Goal: Information Seeking & Learning: Learn about a topic

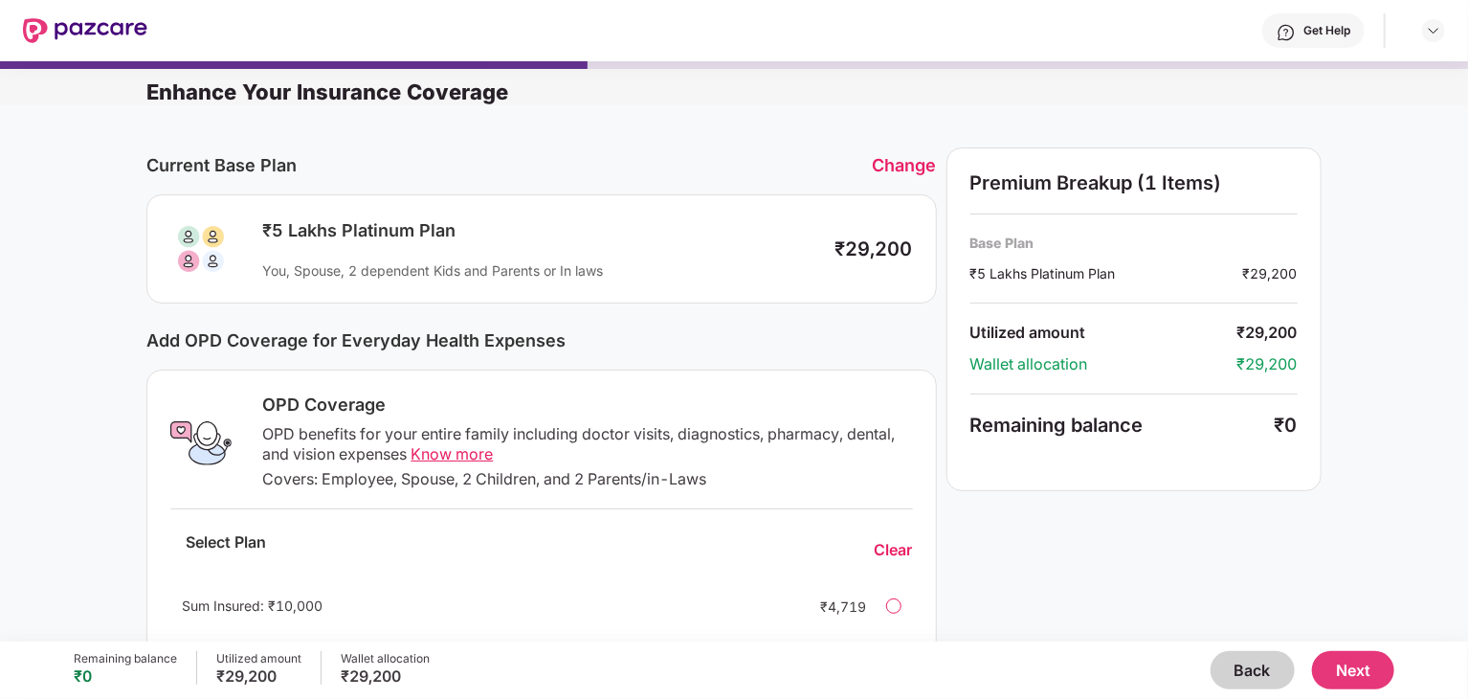
scroll to position [191, 0]
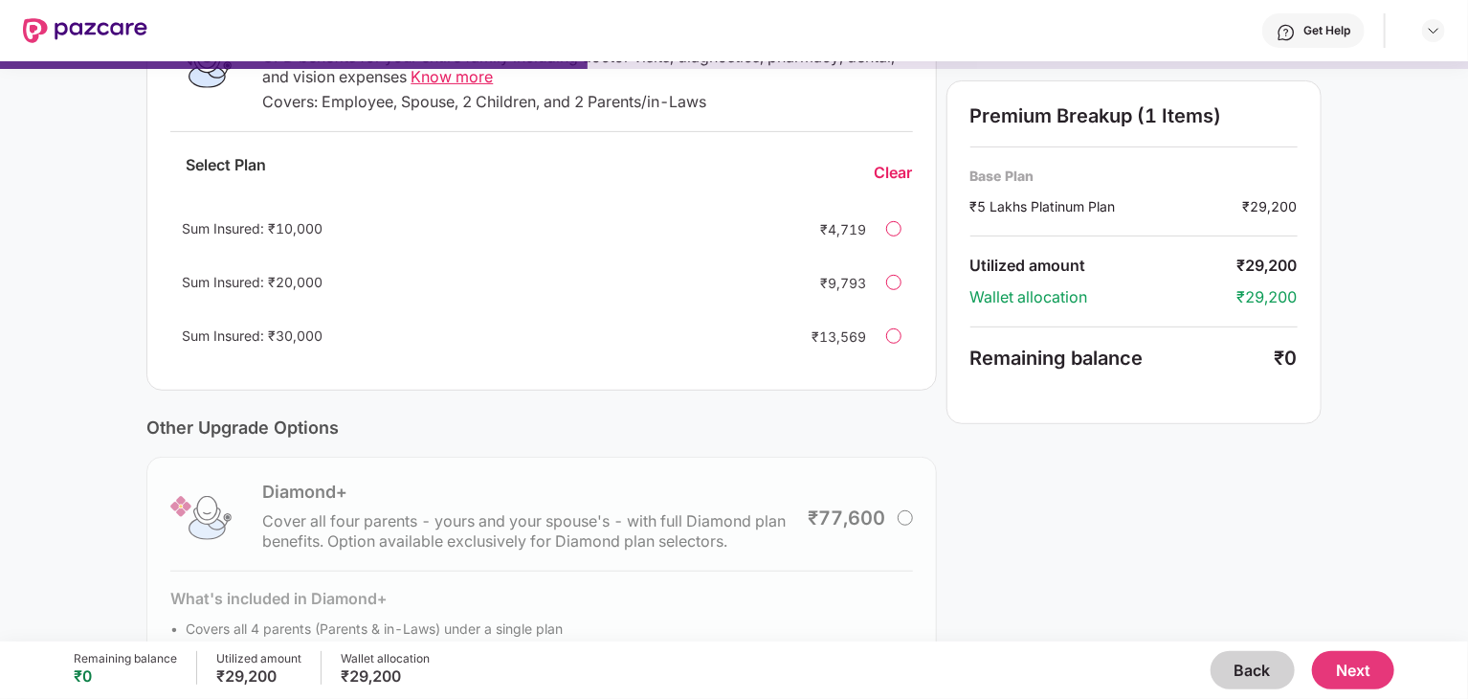
scroll to position [475, 0]
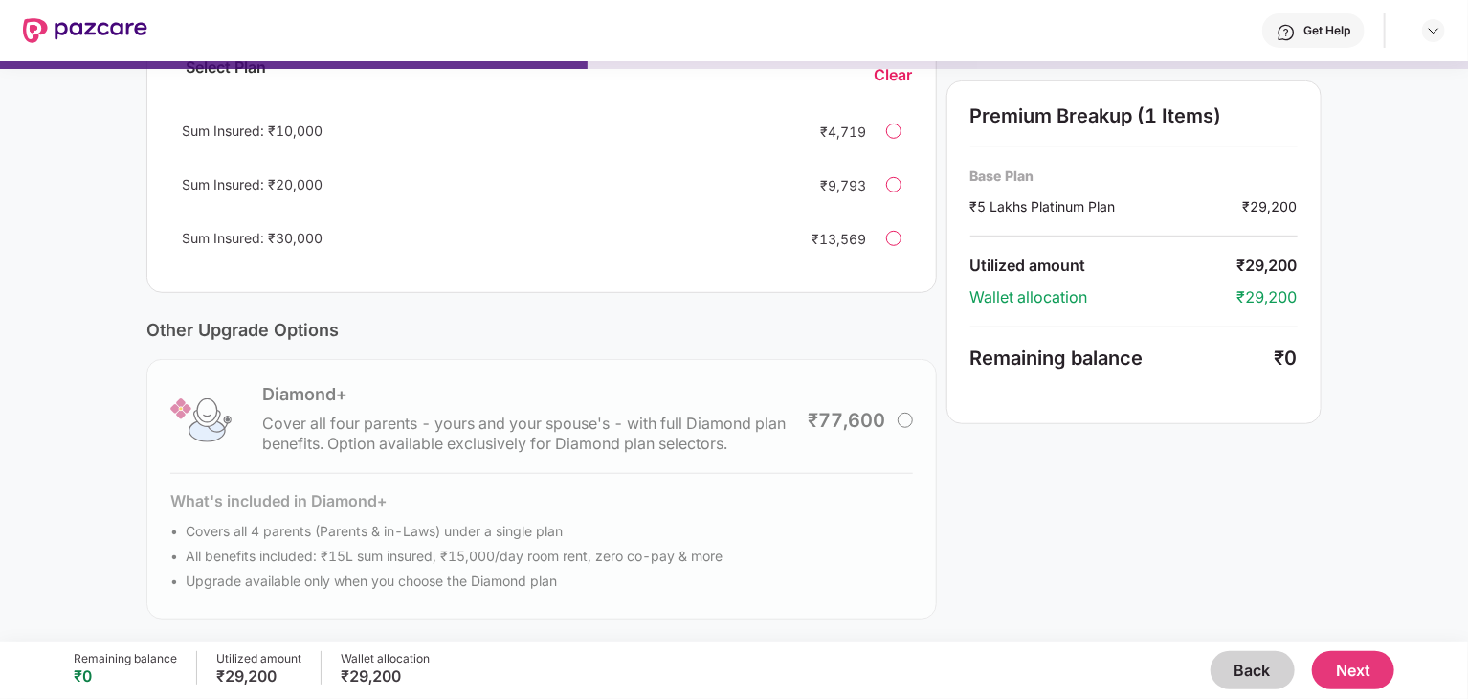
click at [1281, 668] on button "Back" at bounding box center [1253, 670] width 84 height 38
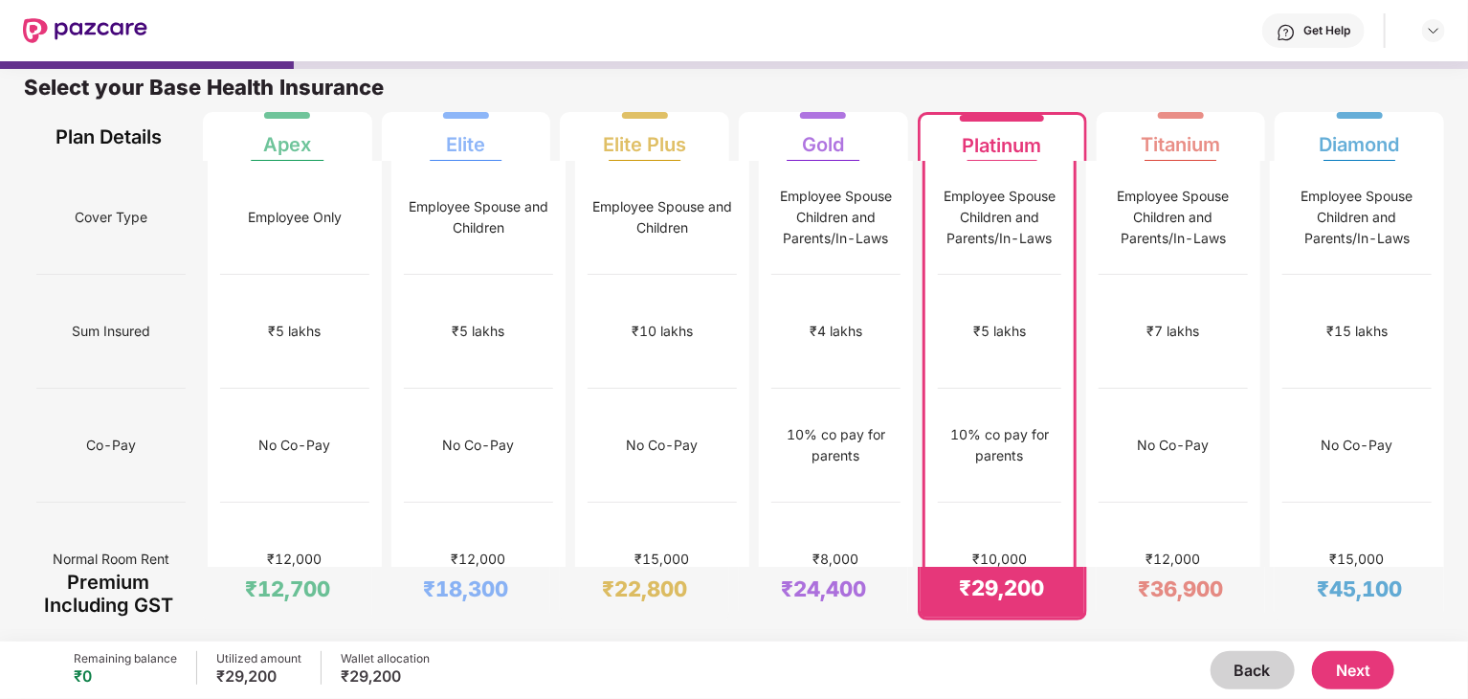
scroll to position [10, 0]
click at [1422, 42] on div "Get Help" at bounding box center [796, 30] width 1298 height 61
click at [1432, 36] on img at bounding box center [1433, 30] width 15 height 15
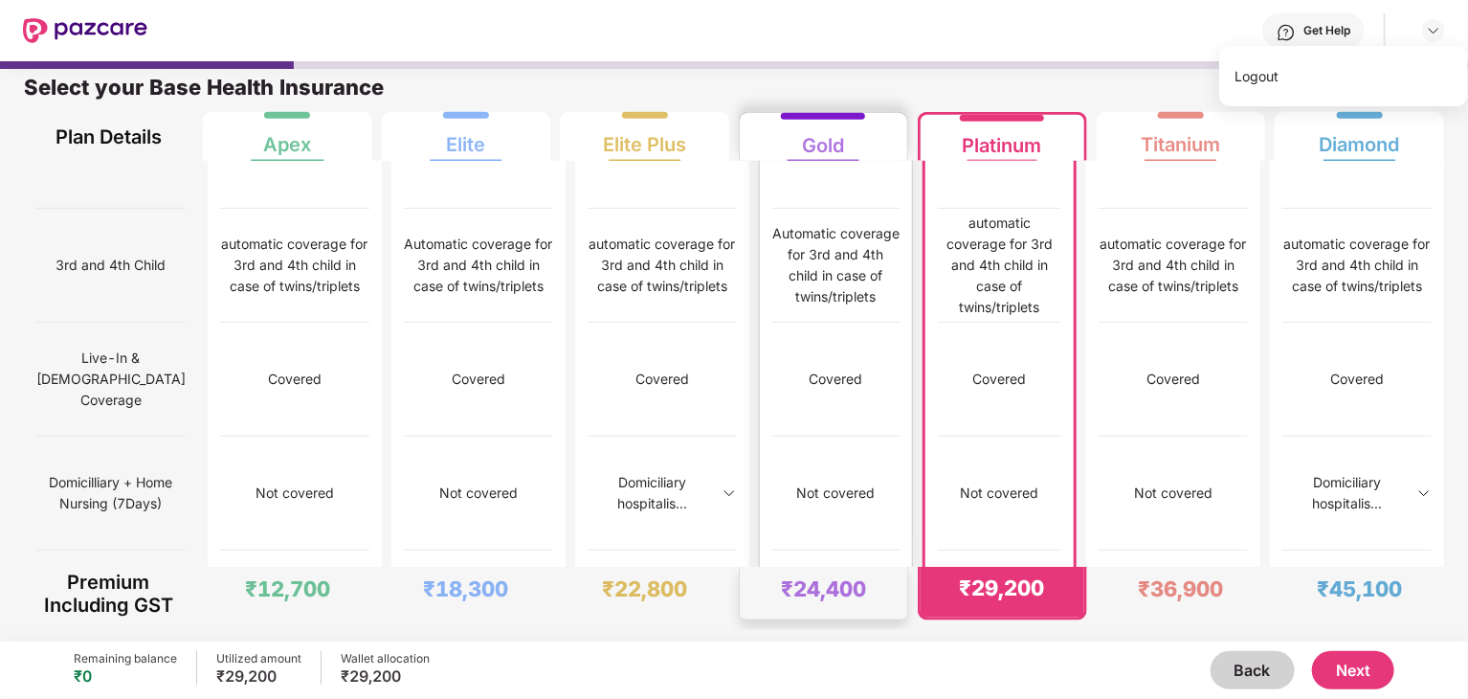
scroll to position [1055, 0]
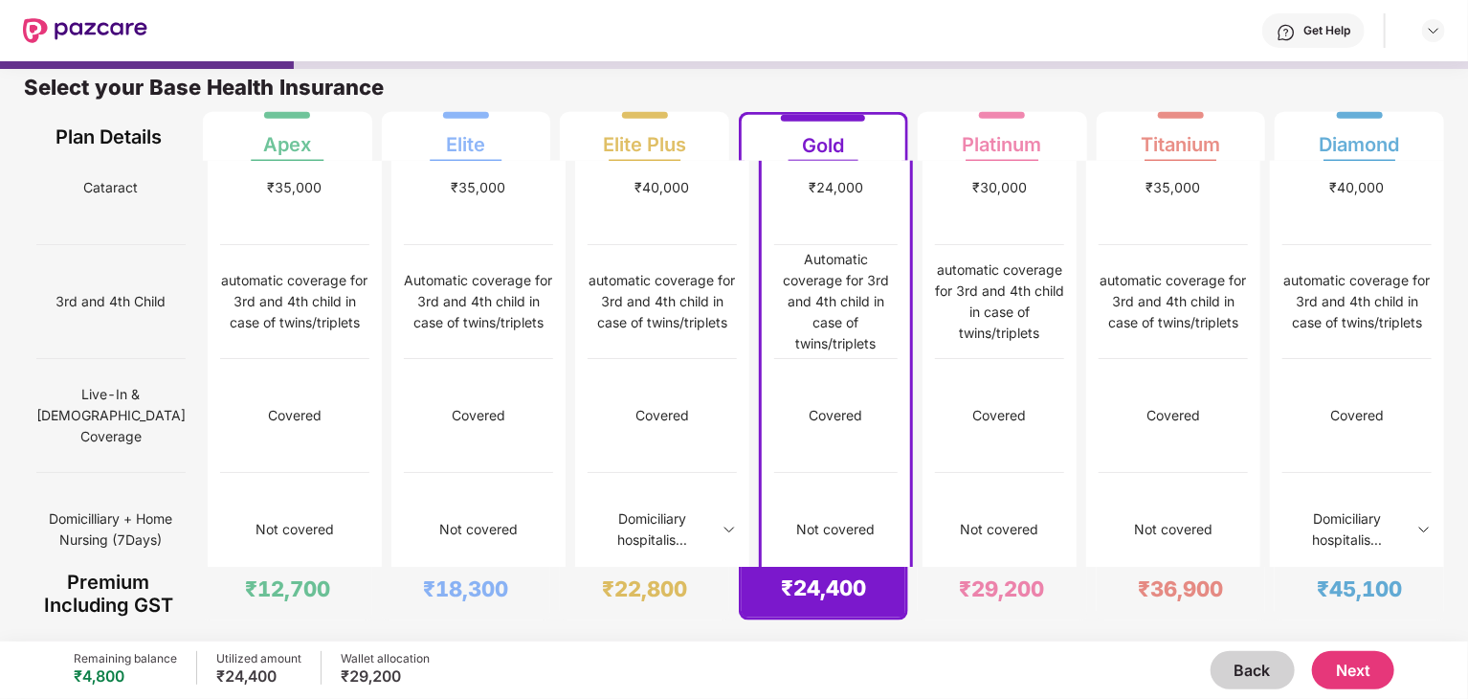
click at [1352, 677] on button "Next" at bounding box center [1353, 670] width 82 height 38
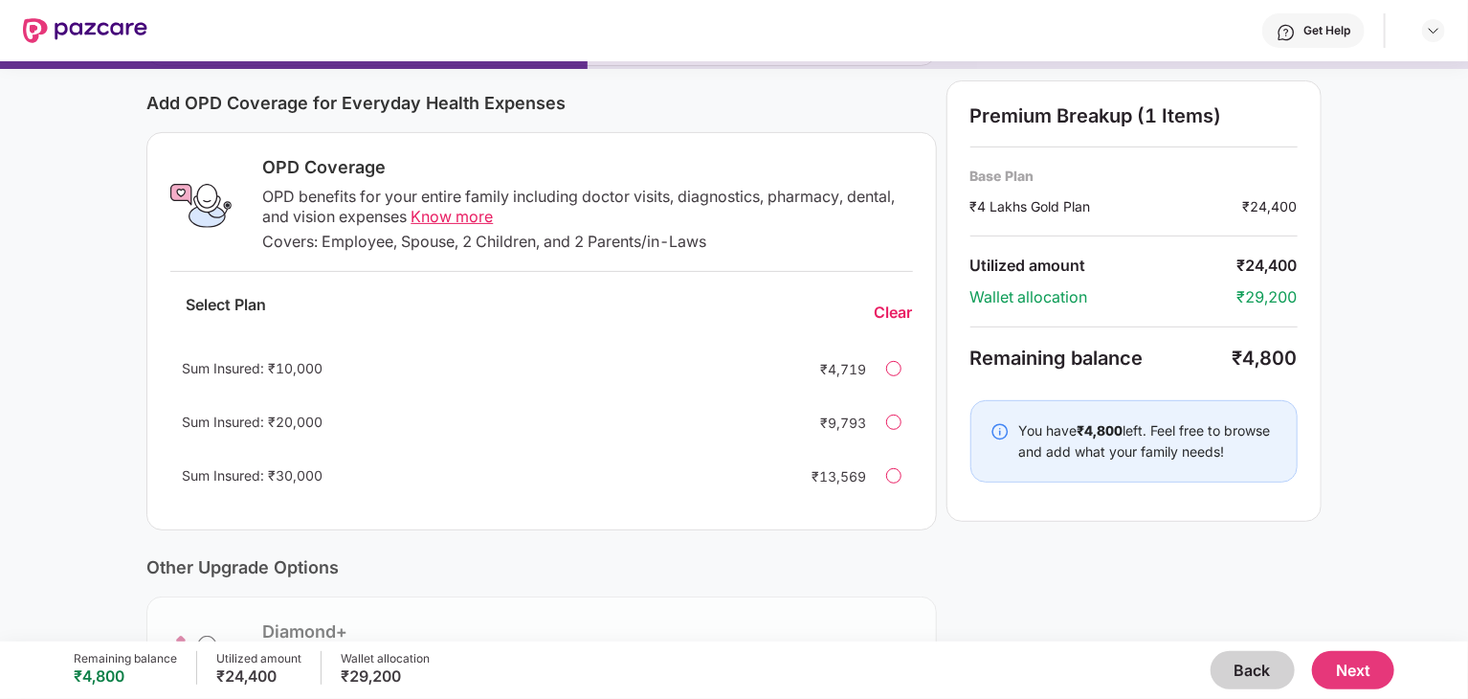
scroll to position [282, 0]
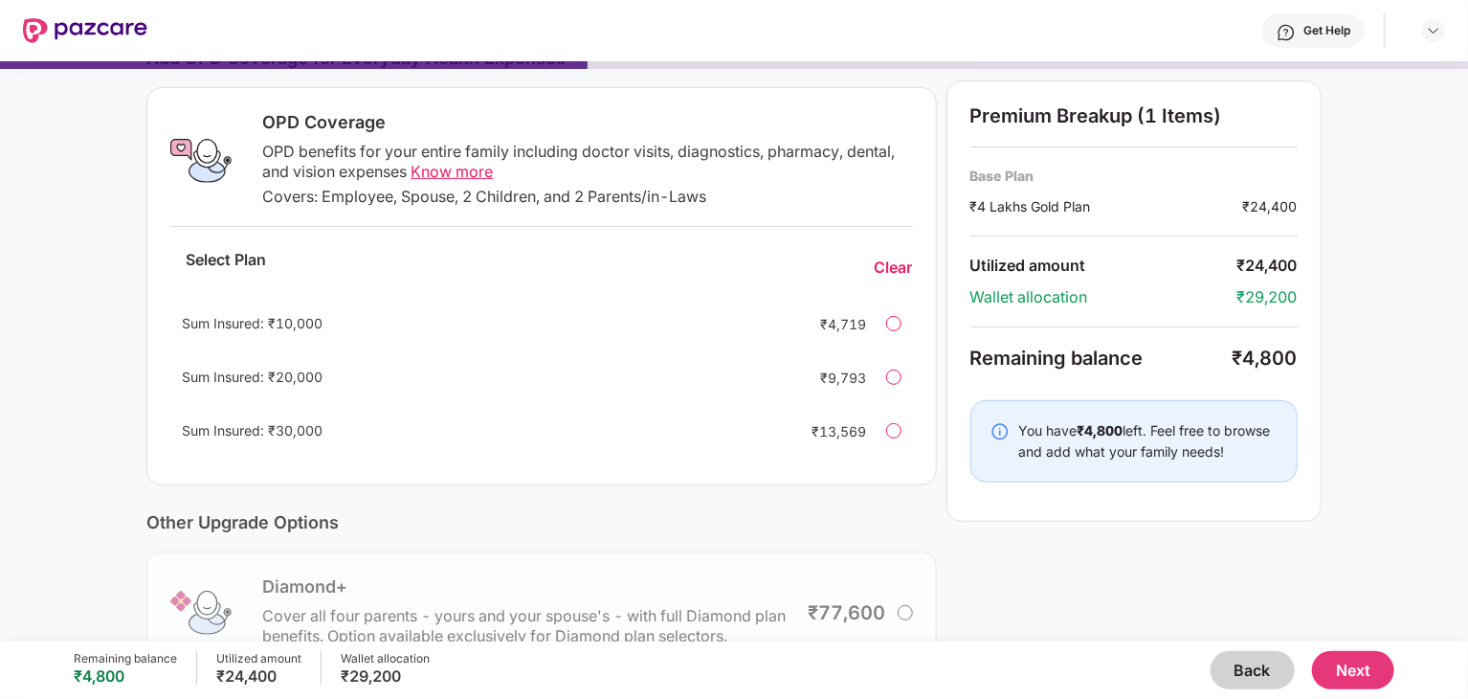
click at [889, 428] on div at bounding box center [893, 430] width 15 height 15
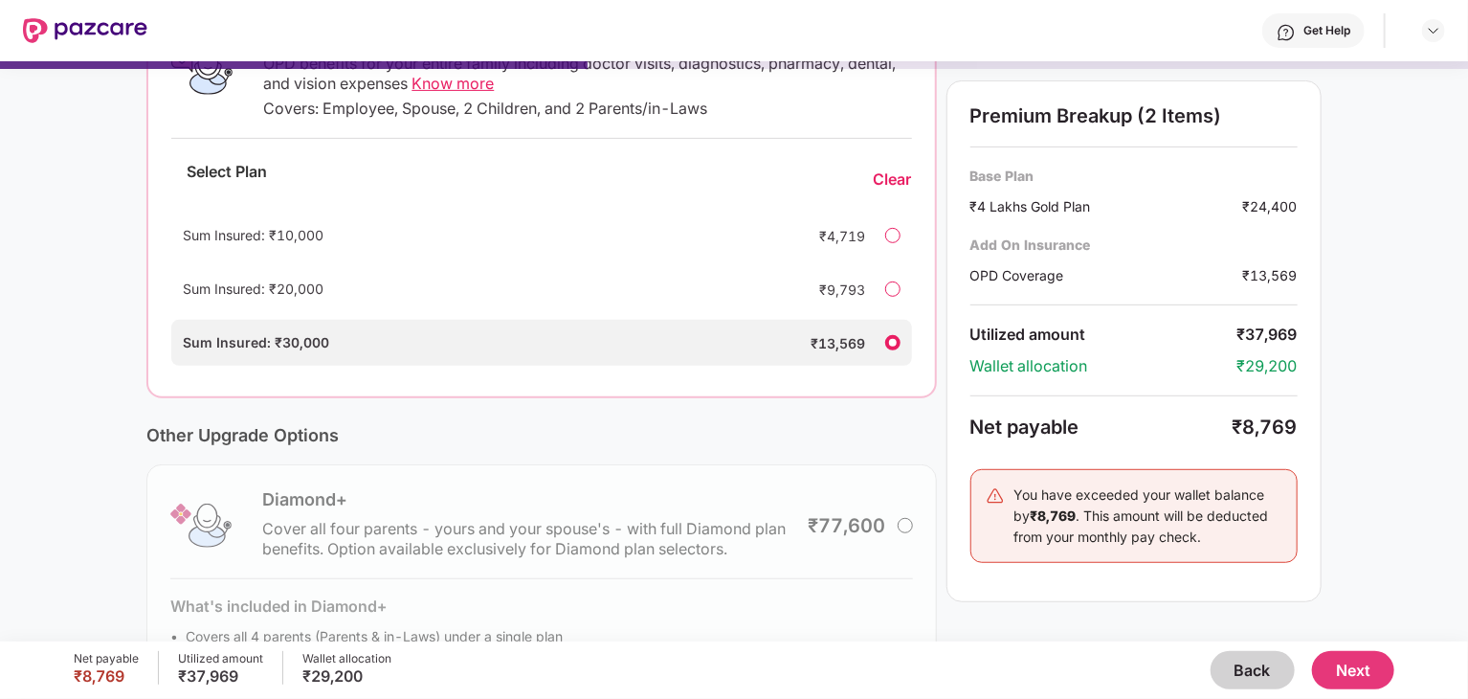
scroll to position [367, 0]
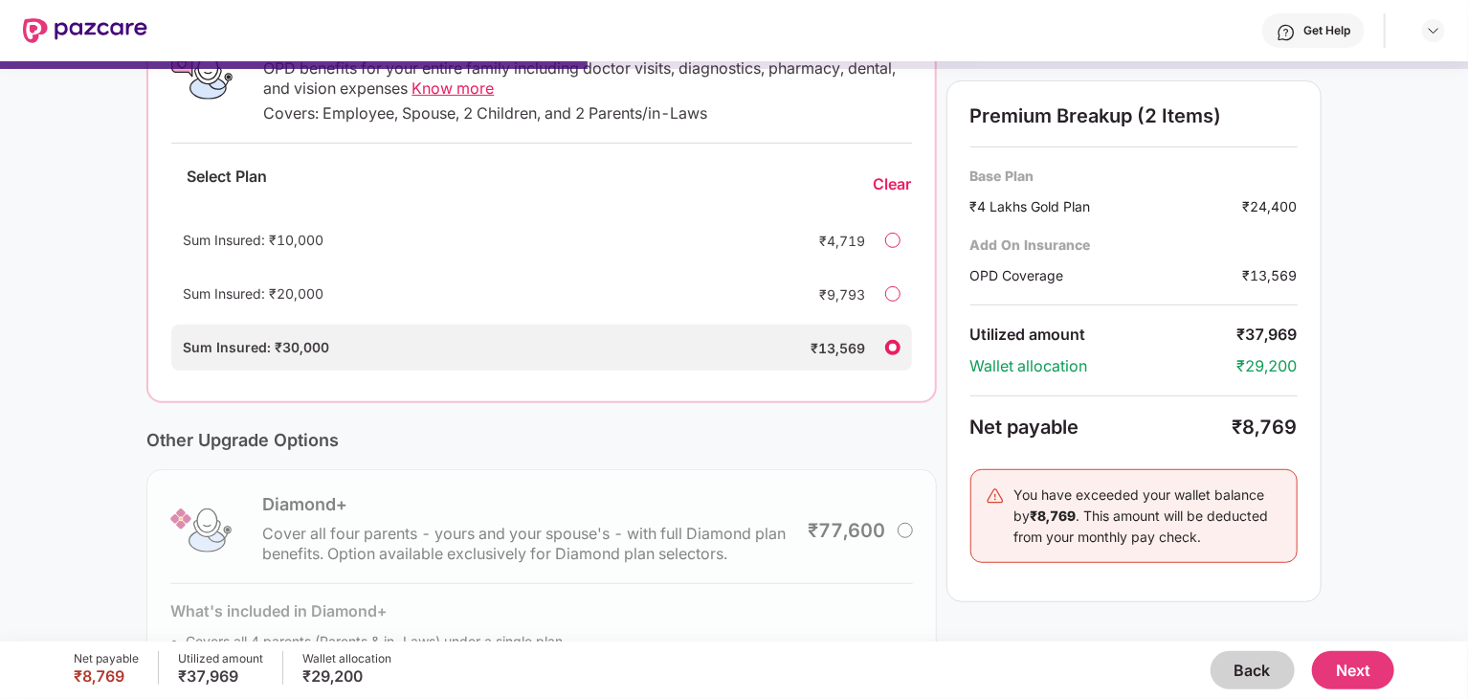
click at [886, 282] on div "Sum Insured: ₹20,000 ₹9,793" at bounding box center [541, 294] width 740 height 46
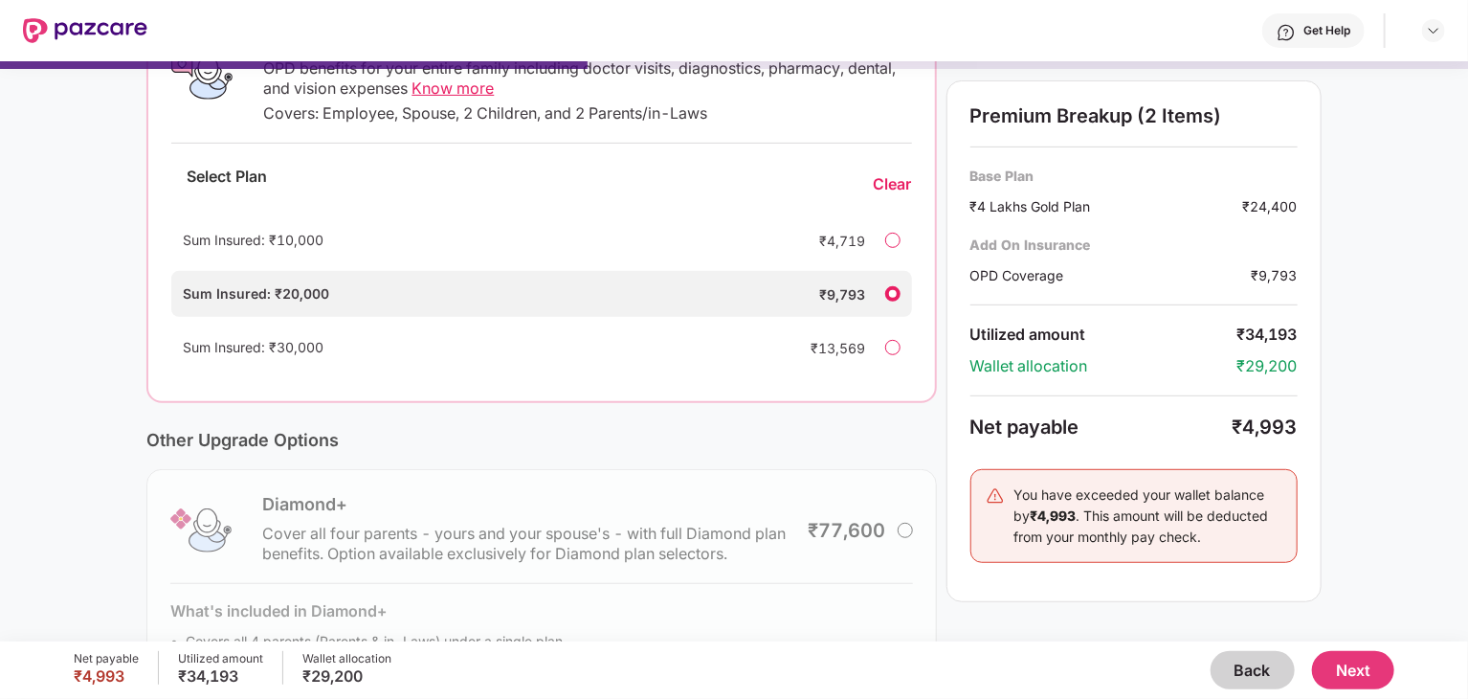
scroll to position [317, 0]
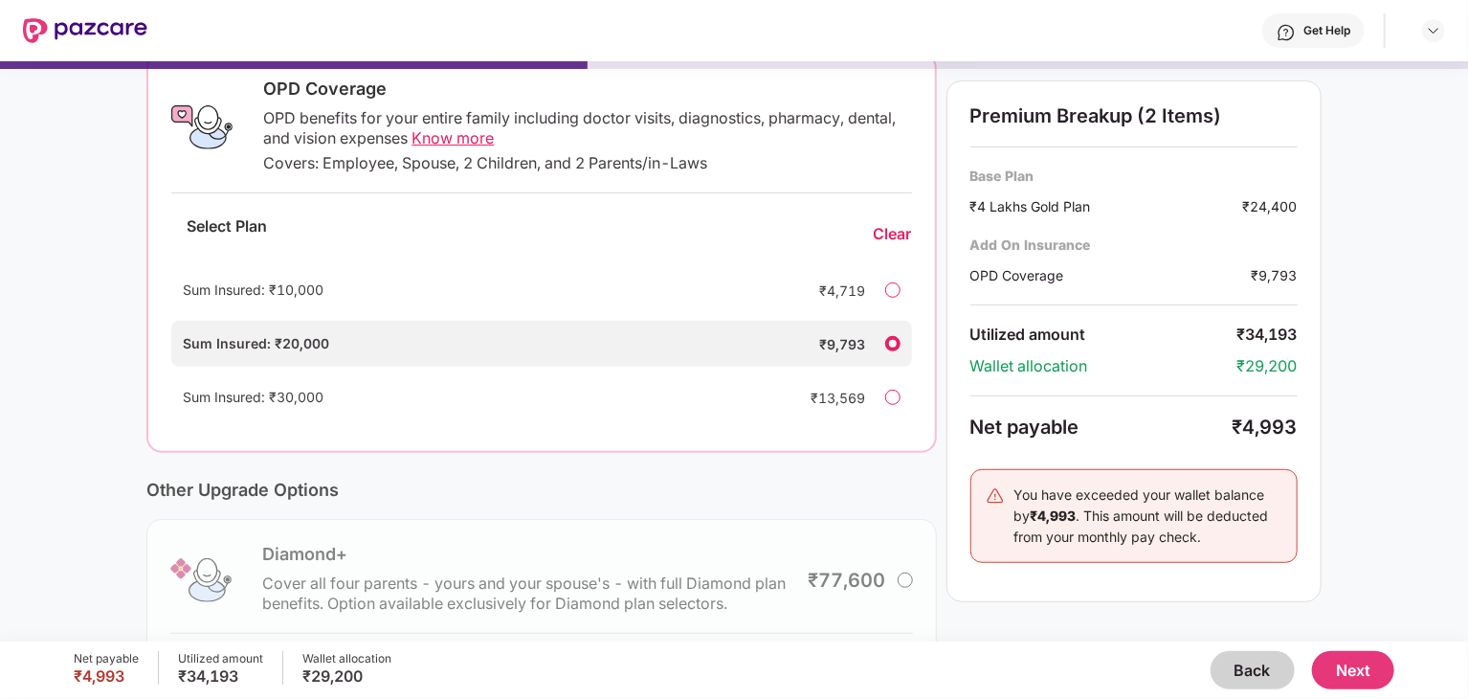
click at [1258, 659] on button "Back" at bounding box center [1253, 670] width 84 height 38
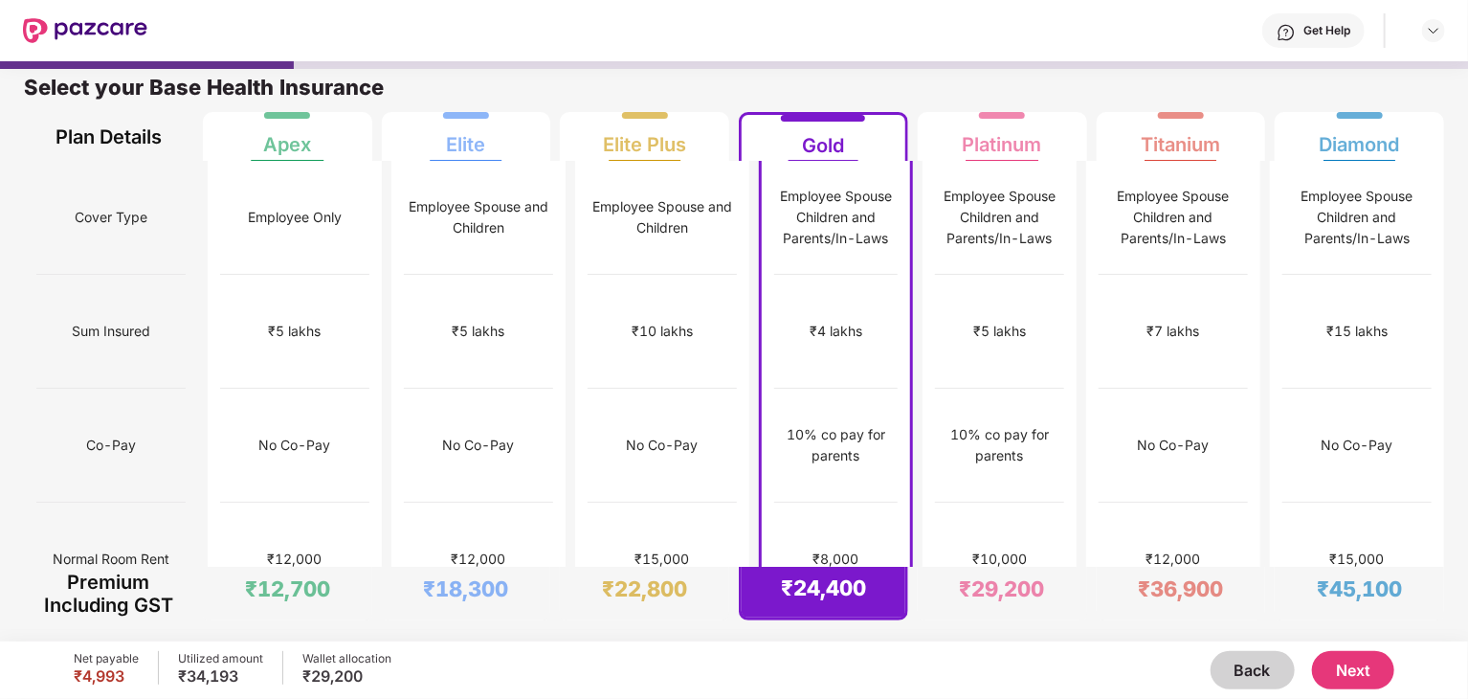
scroll to position [0, 0]
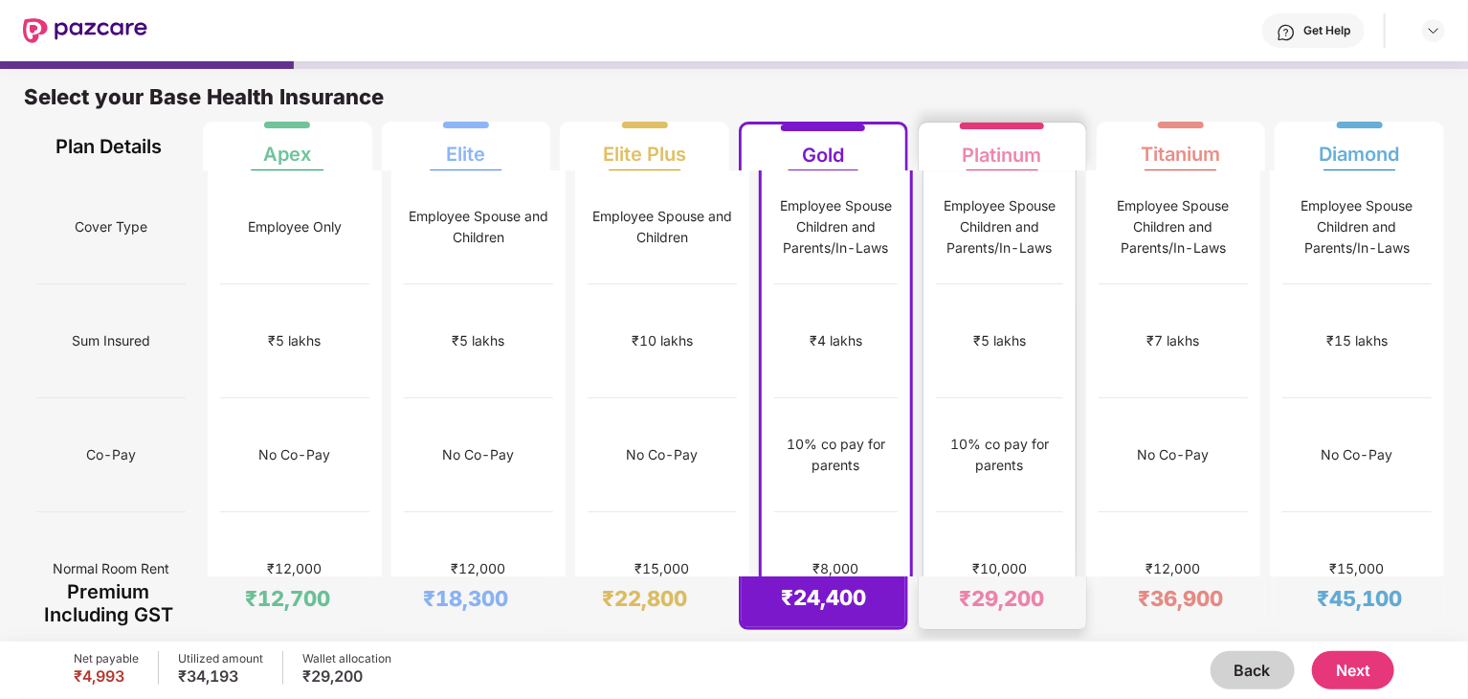
click at [996, 525] on div "₹10,000" at bounding box center [999, 569] width 127 height 114
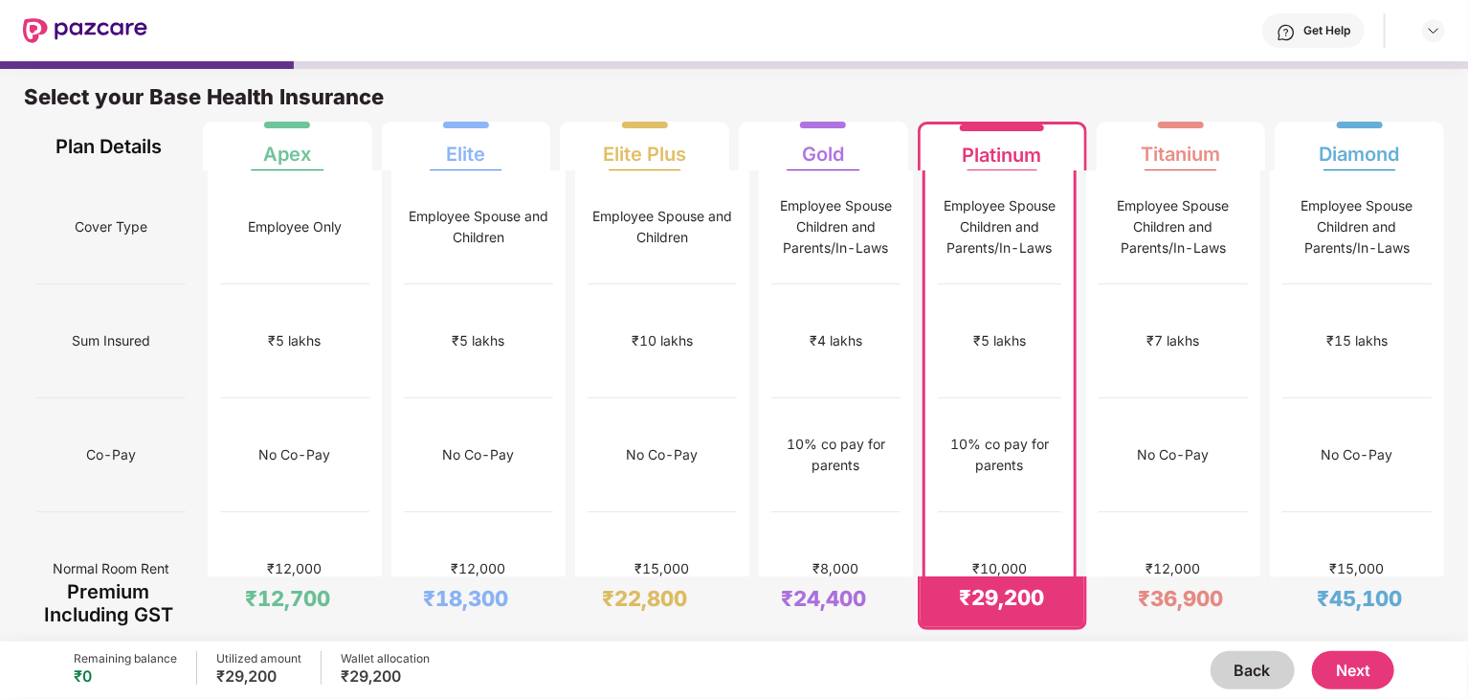
click at [1372, 680] on button "Next" at bounding box center [1353, 670] width 82 height 38
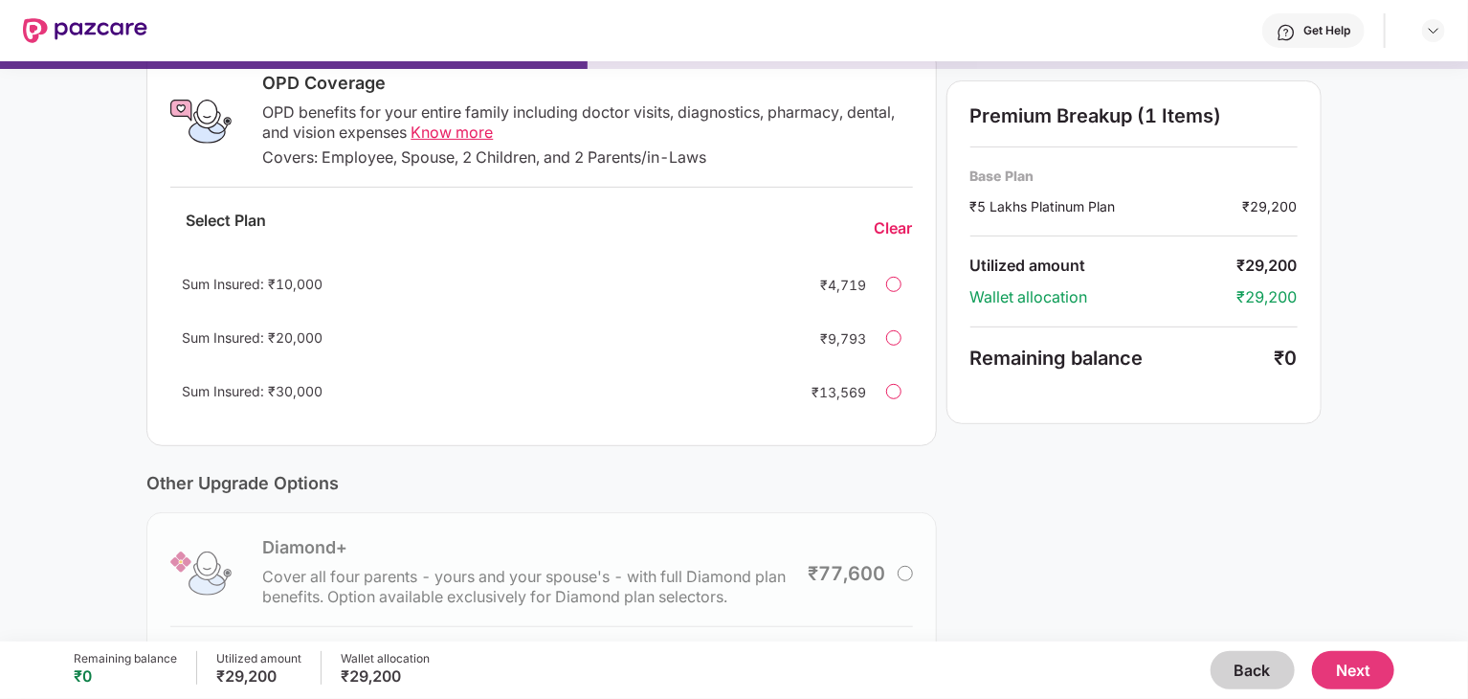
scroll to position [327, 0]
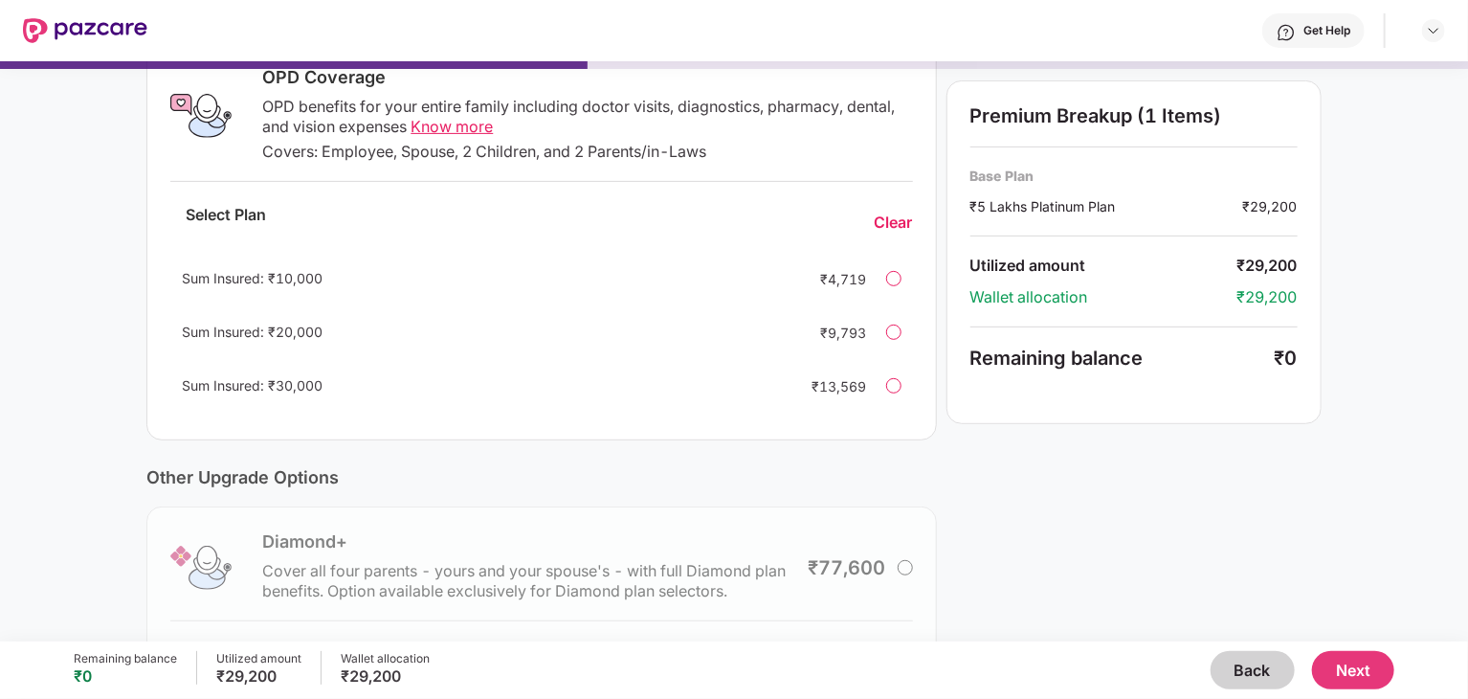
click at [892, 334] on div at bounding box center [893, 331] width 15 height 15
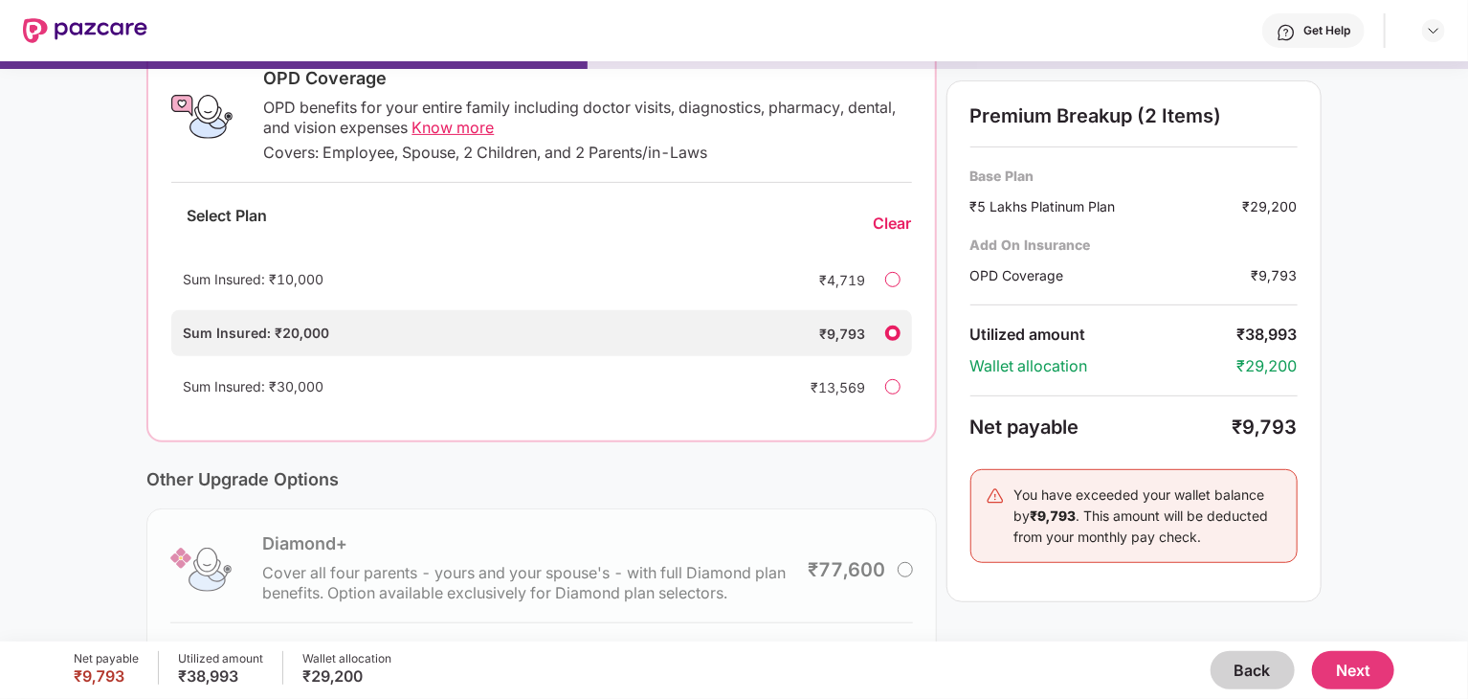
scroll to position [328, 0]
drag, startPoint x: 333, startPoint y: 334, endPoint x: 275, endPoint y: 337, distance: 58.5
click at [275, 337] on div "Sum Insured: ₹20,000" at bounding box center [482, 332] width 598 height 21
click at [440, 519] on div "Diamond+ Cover all four parents - yours and your spouse's - with full Diamond p…" at bounding box center [541, 637] width 790 height 260
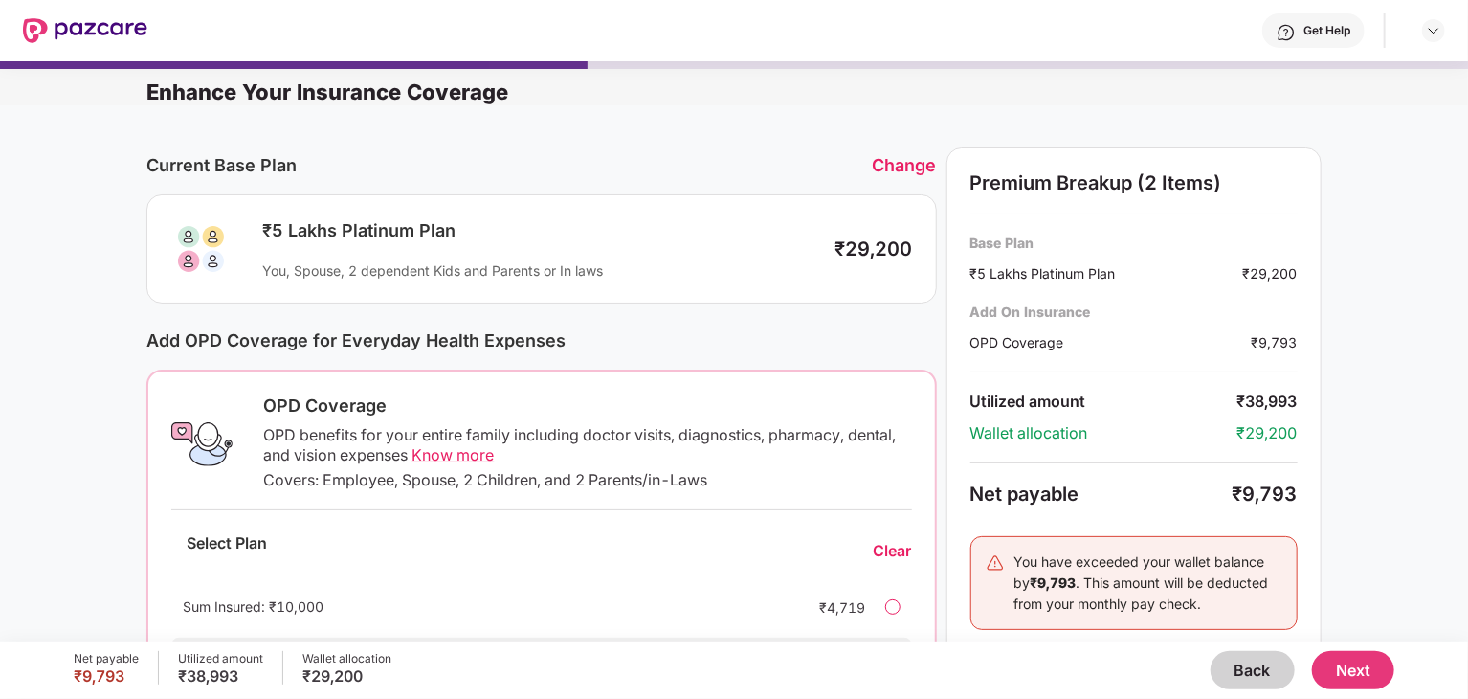
scroll to position [0, 0]
